Goal: Navigation & Orientation: Find specific page/section

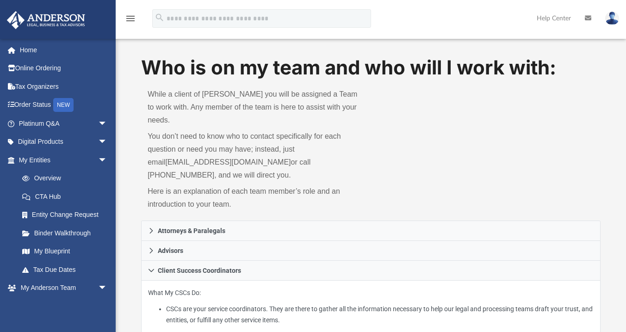
scroll to position [111, 0]
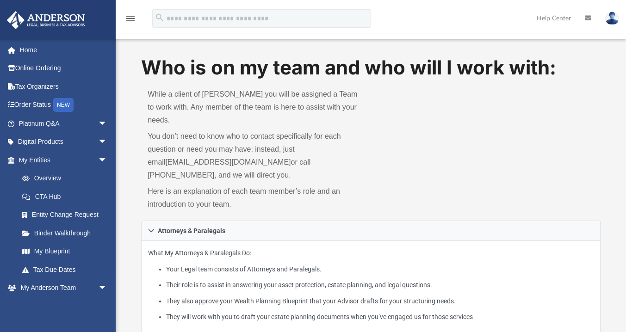
scroll to position [36, 0]
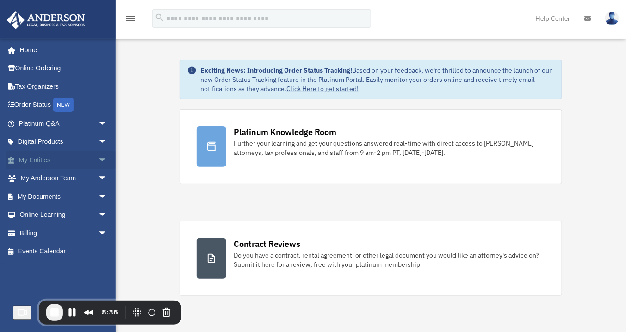
click at [99, 157] on span "arrow_drop_down" at bounding box center [107, 160] width 19 height 19
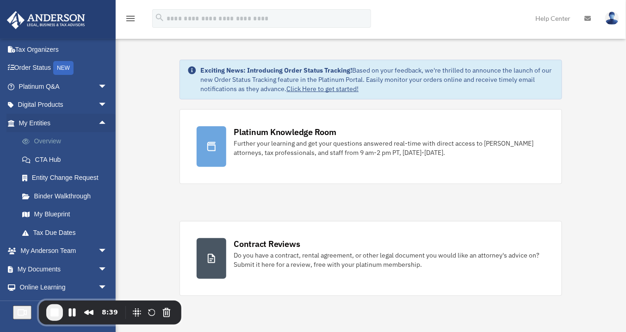
scroll to position [71, 0]
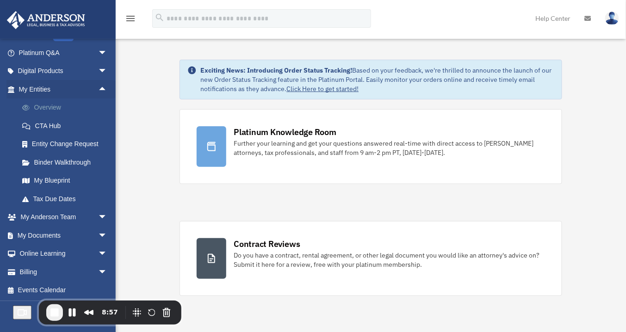
click at [53, 106] on link "Overview" at bounding box center [67, 108] width 108 height 19
click at [54, 107] on link "Overview" at bounding box center [67, 108] width 108 height 19
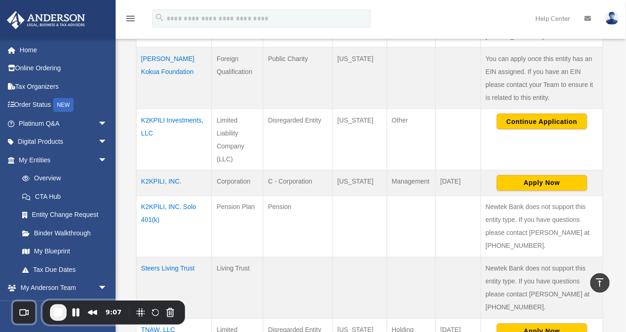
scroll to position [370, 0]
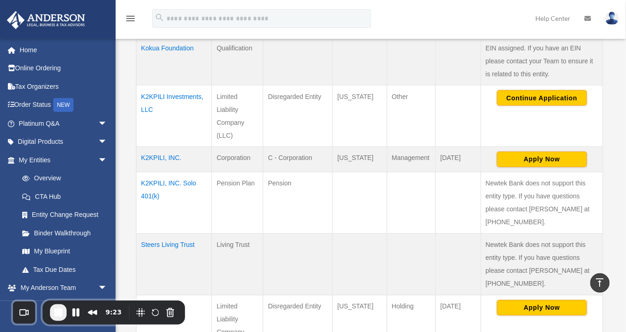
click at [161, 296] on td "TNAW, LLC" at bounding box center [173, 327] width 75 height 62
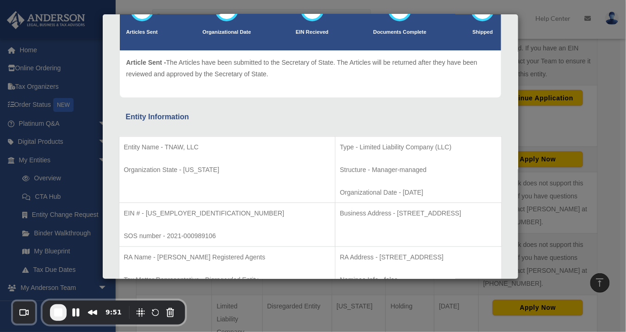
scroll to position [0, 0]
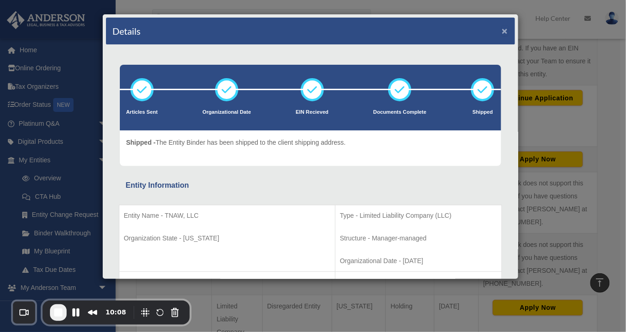
click at [502, 29] on button "×" at bounding box center [505, 31] width 6 height 10
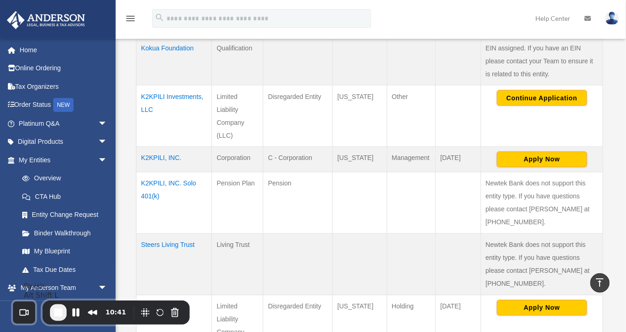
click at [58, 313] on span "End Recording" at bounding box center [58, 312] width 11 height 11
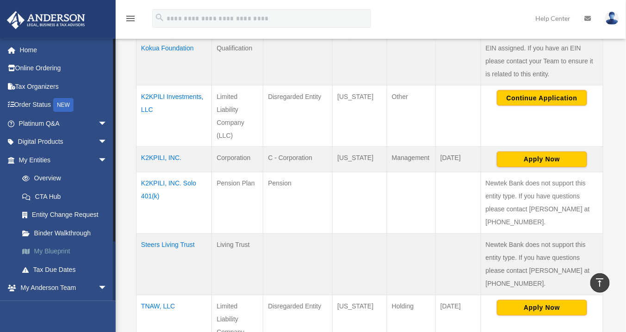
click at [51, 251] on link "My Blueprint" at bounding box center [67, 251] width 108 height 19
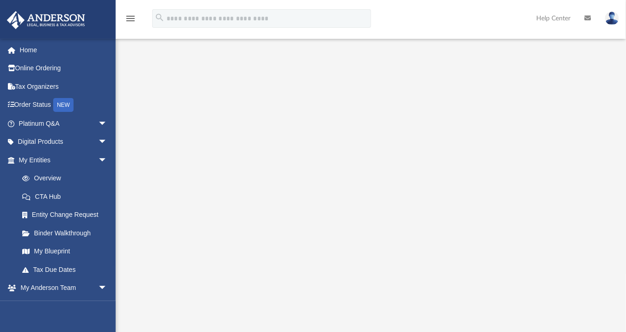
scroll to position [74, 0]
